Goal: Browse casually: Explore the website without a specific task or goal

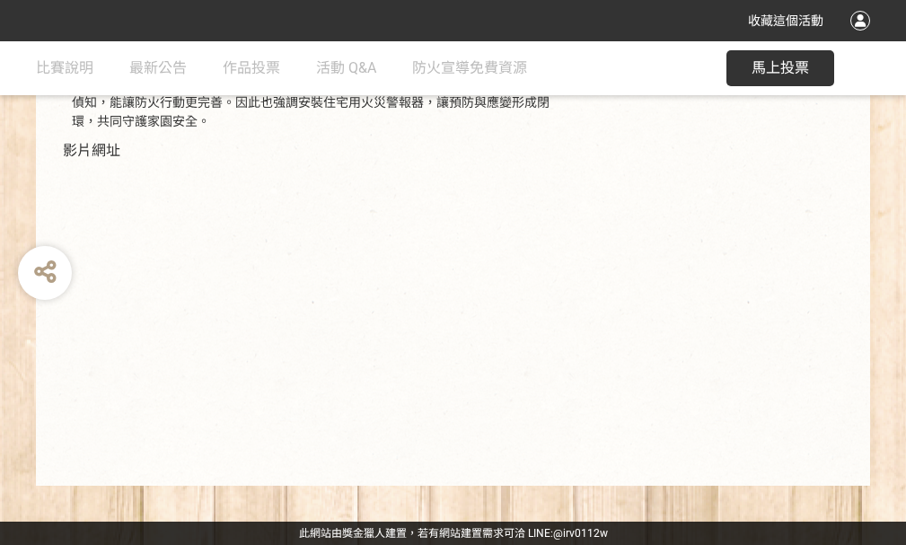
scroll to position [303, 0]
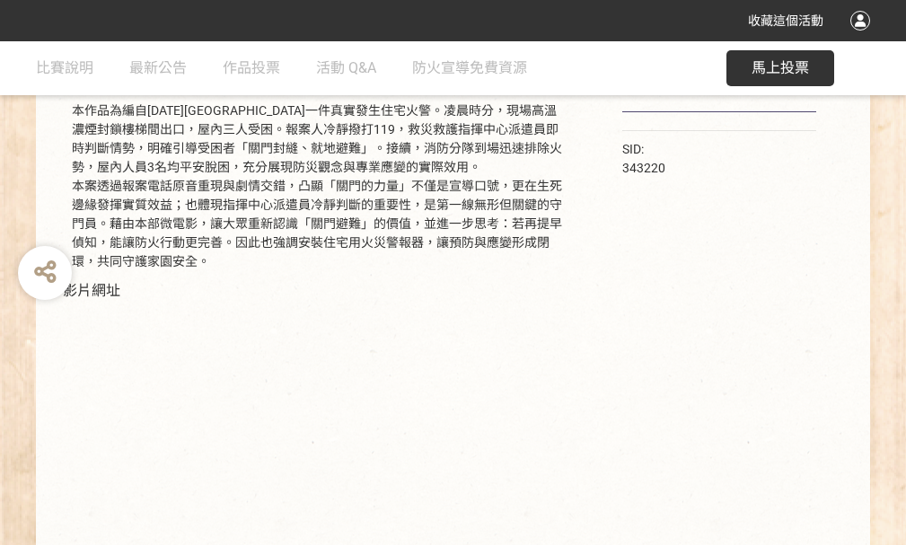
click at [379, 229] on div "本作品為編自[DATE][GEOGRAPHIC_DATA]一件真實發生住宅火警。凌晨時分，現場高溫濃煙封鎖樓梯間出口，屋內三人受困。報案人冷靜撥打119，救災…" at bounding box center [320, 186] width 497 height 170
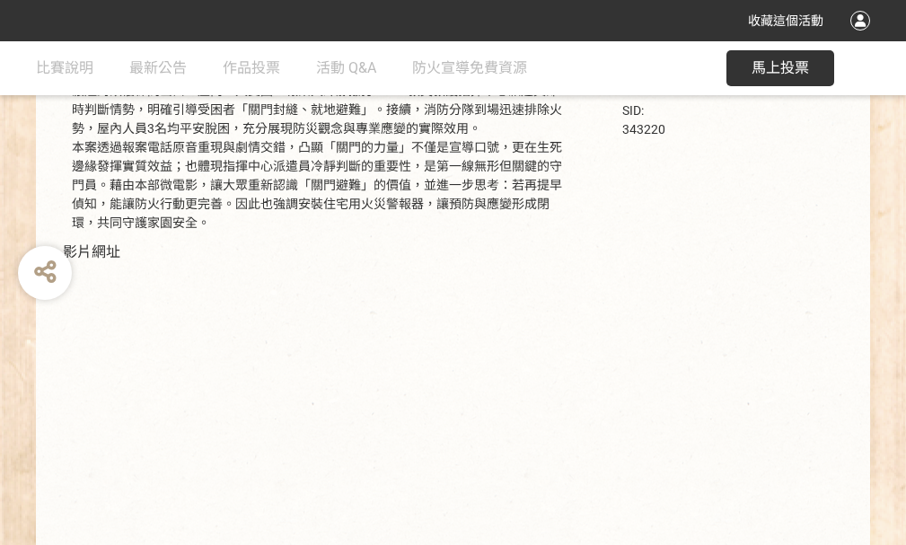
scroll to position [359, 0]
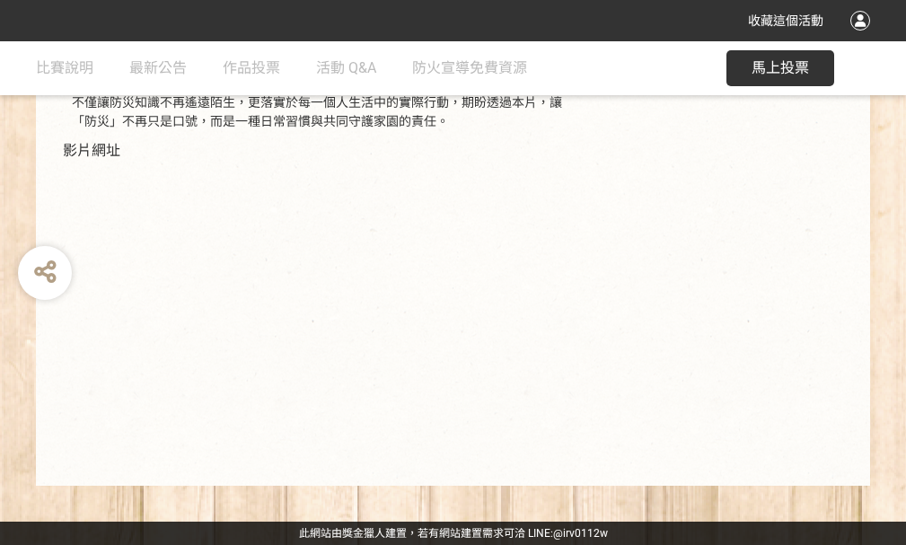
scroll to position [284, 0]
